Goal: Find specific page/section: Find specific page/section

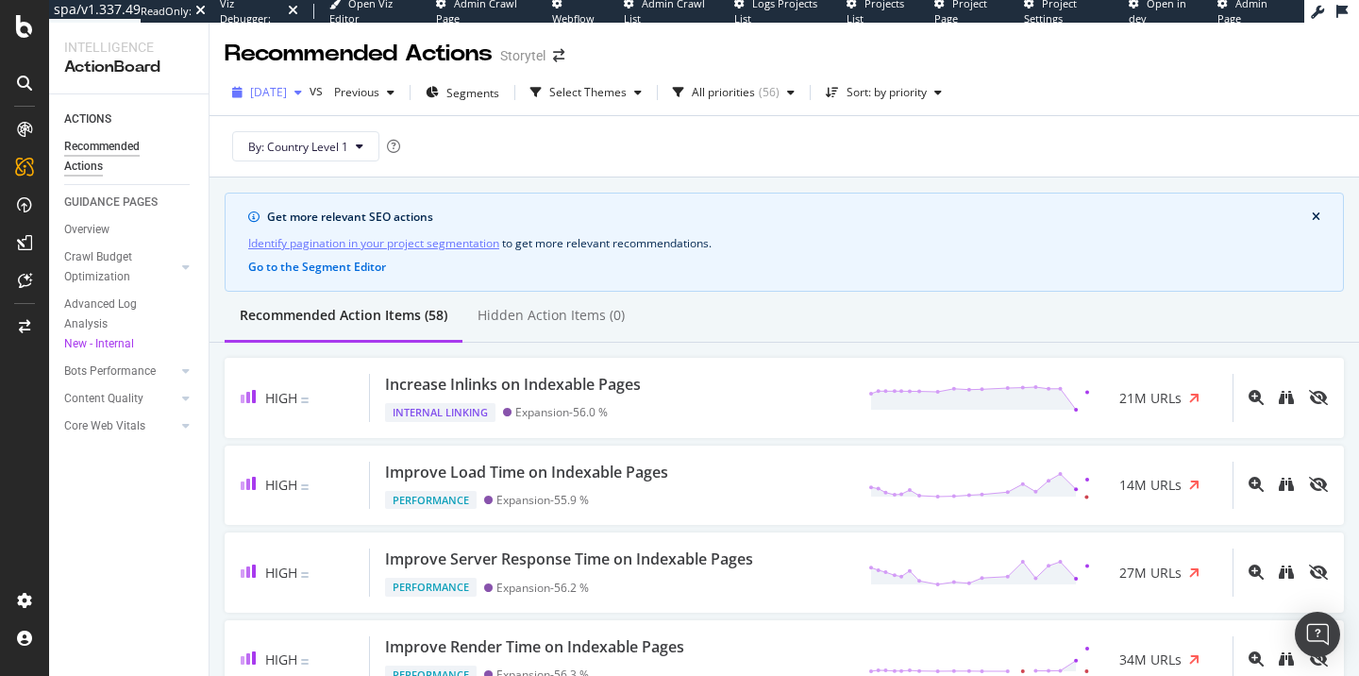
click at [287, 88] on span "[DATE]" at bounding box center [268, 92] width 37 height 16
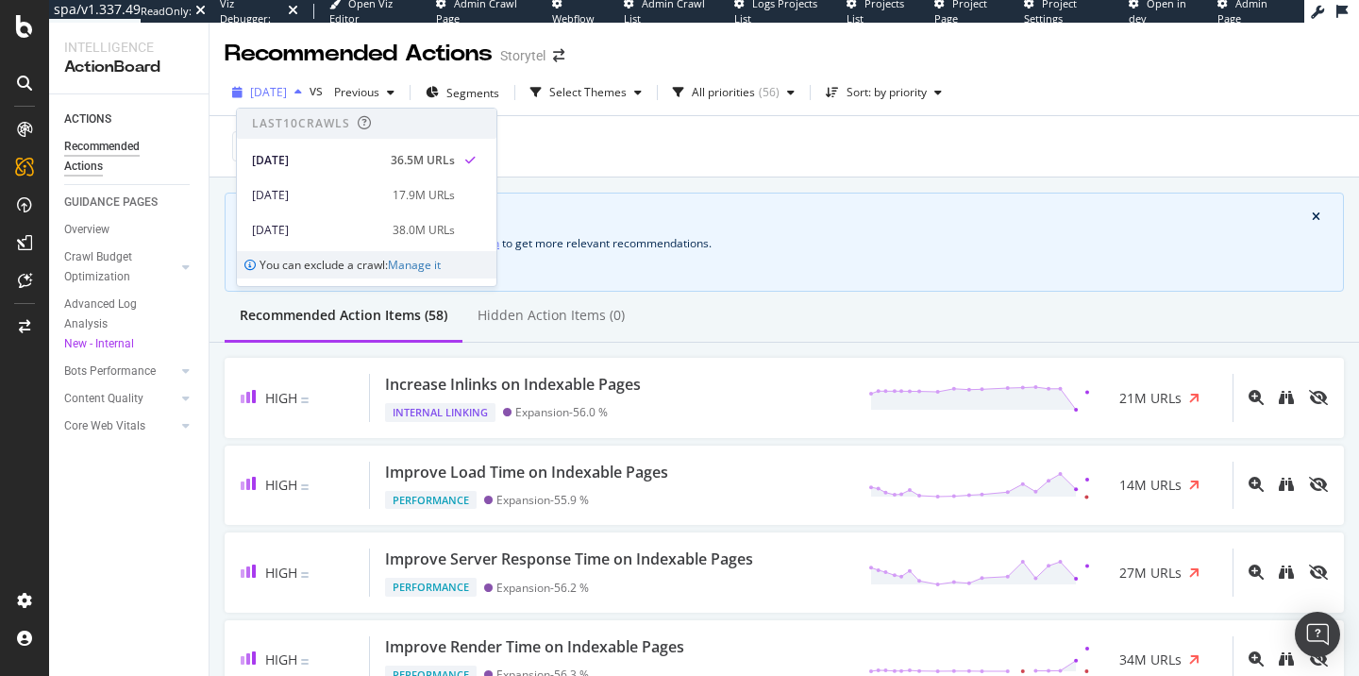
click at [287, 88] on span "[DATE]" at bounding box center [268, 92] width 37 height 16
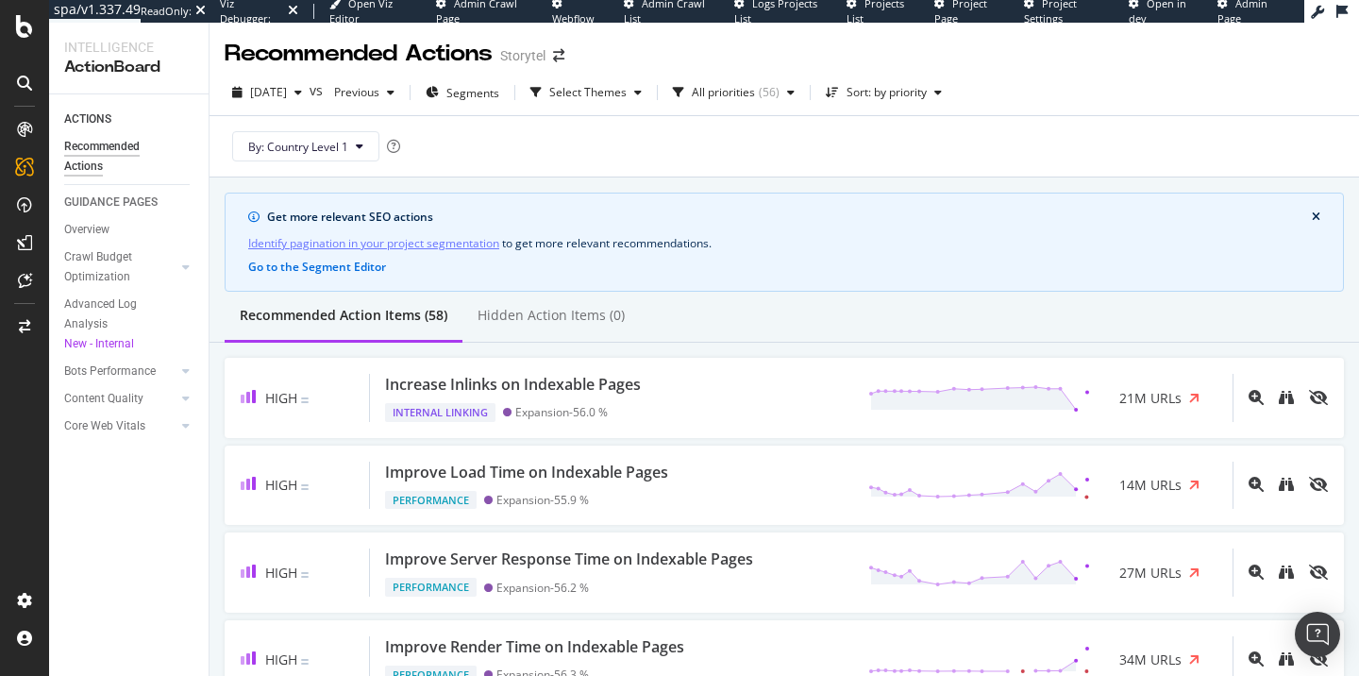
click at [458, 6] on span "Admin Crawl Page" at bounding box center [476, 10] width 81 height 29
click at [472, 2] on span "Admin Crawl Page" at bounding box center [476, 10] width 81 height 29
